Goal: Task Accomplishment & Management: Use online tool/utility

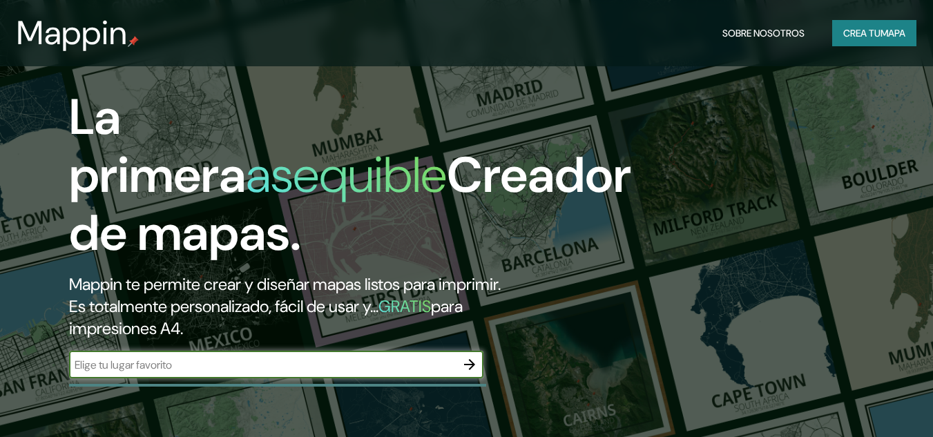
scroll to position [888, 0]
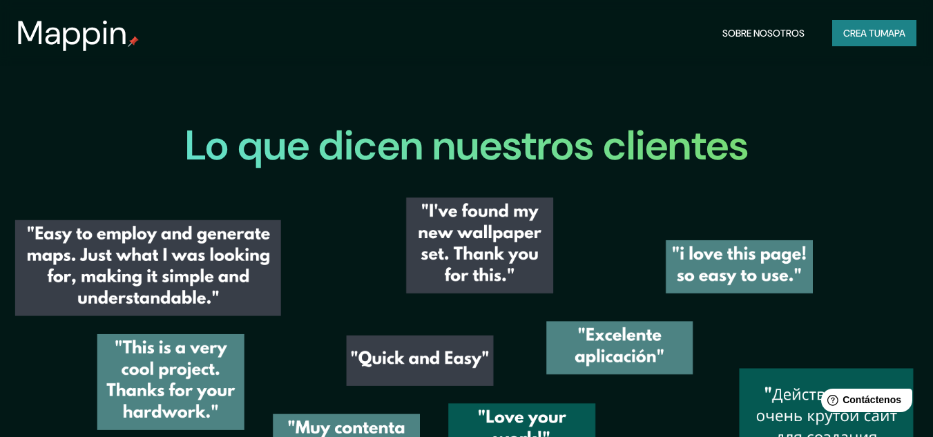
scroll to position [1548, 0]
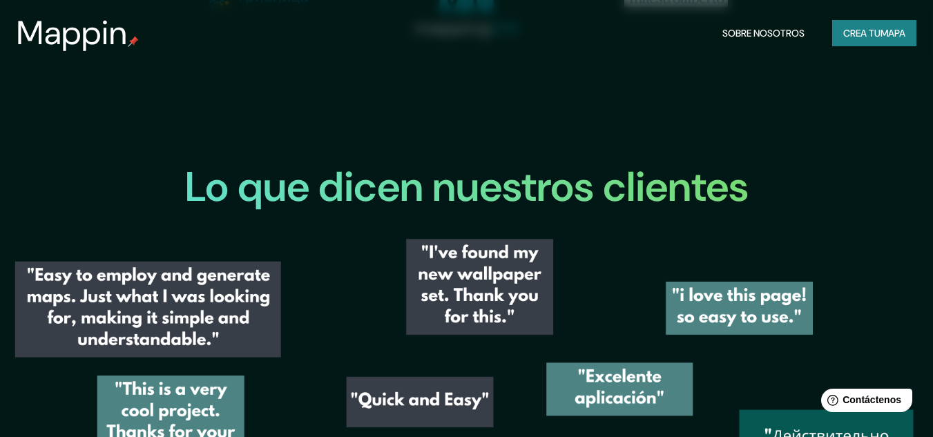
click at [835, 32] on button "Crea tu mapa" at bounding box center [874, 33] width 84 height 26
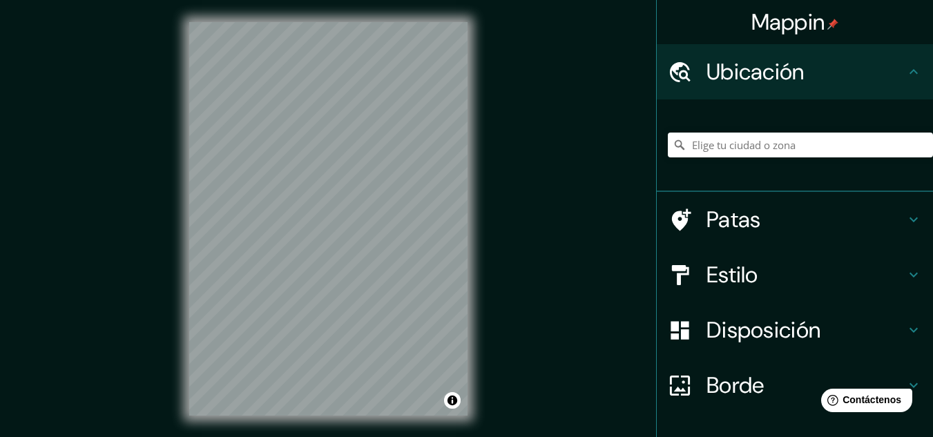
click at [685, 271] on div at bounding box center [686, 275] width 39 height 24
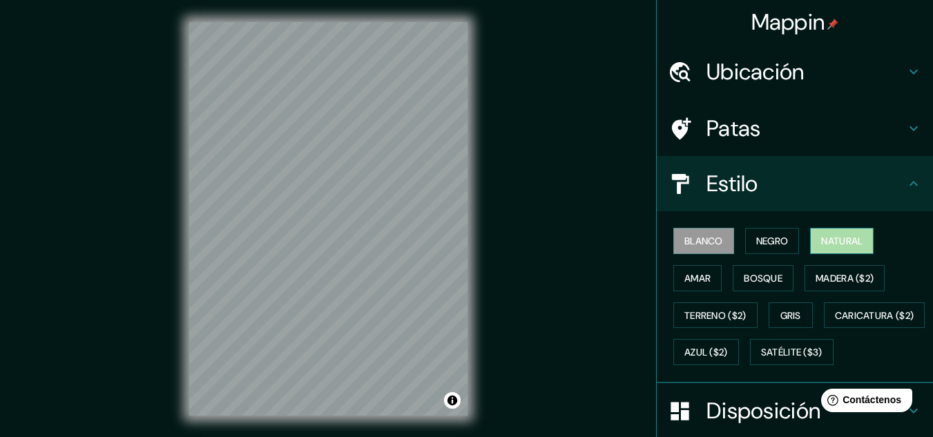
click at [826, 253] on button "Natural" at bounding box center [842, 241] width 64 height 26
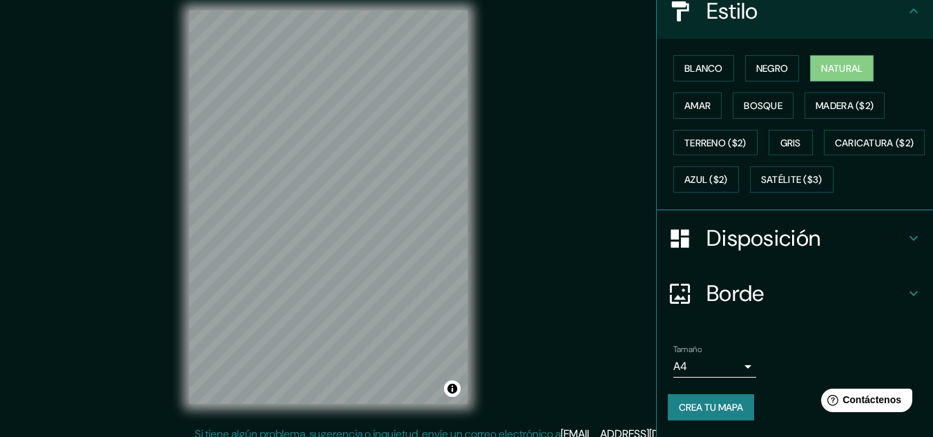
scroll to position [23, 0]
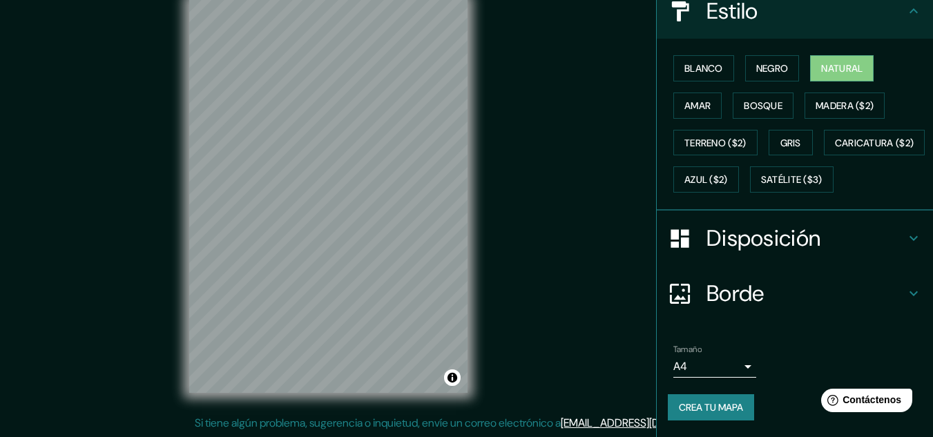
click at [717, 408] on font "Crea tu mapa" at bounding box center [711, 407] width 64 height 12
